Goal: Information Seeking & Learning: Learn about a topic

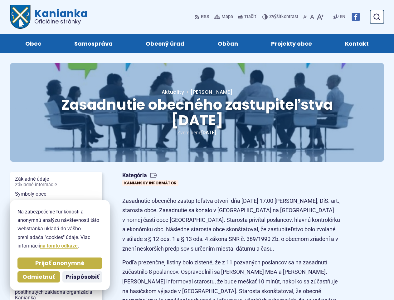
click at [197, 150] on div "Zasadnutie obecného zastupiteľstva [DATE] Hlavná stránka Aktuality Zasadnutie o…" at bounding box center [197, 112] width 374 height 99
click at [60, 263] on span "Prijať anonymné" at bounding box center [59, 262] width 49 height 7
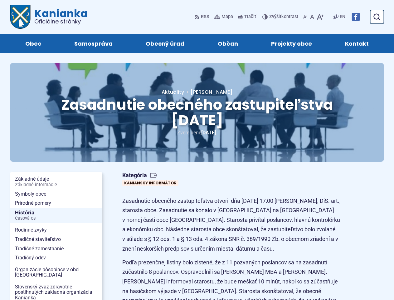
click at [38, 277] on span "Organizácie pôsobiace v obci [GEOGRAPHIC_DATA]" at bounding box center [56, 272] width 82 height 15
click at [249, 17] on span "Tlačiť" at bounding box center [251, 16] width 12 height 5
click at [283, 17] on span "Znížiť Zvýšiť kontrast" at bounding box center [283, 16] width 29 height 5
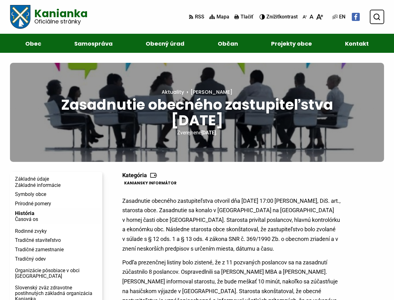
click at [307, 17] on use "Zmenšiť veľkosť písma" at bounding box center [305, 16] width 4 height 3
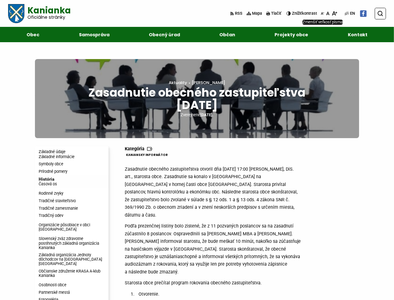
click at [315, 17] on button "Znížiť Zvýšiť kontrast Znížiť Zvýšiť kontrast" at bounding box center [303, 13] width 32 height 11
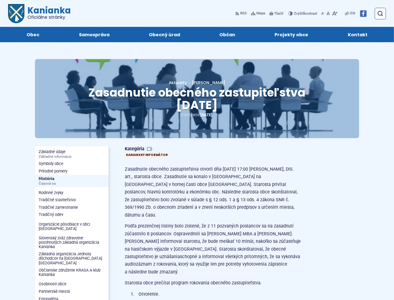
click at [323, 17] on button "Zmenšiť veľkosť písma" at bounding box center [323, 13] width 6 height 11
